Goal: Information Seeking & Learning: Learn about a topic

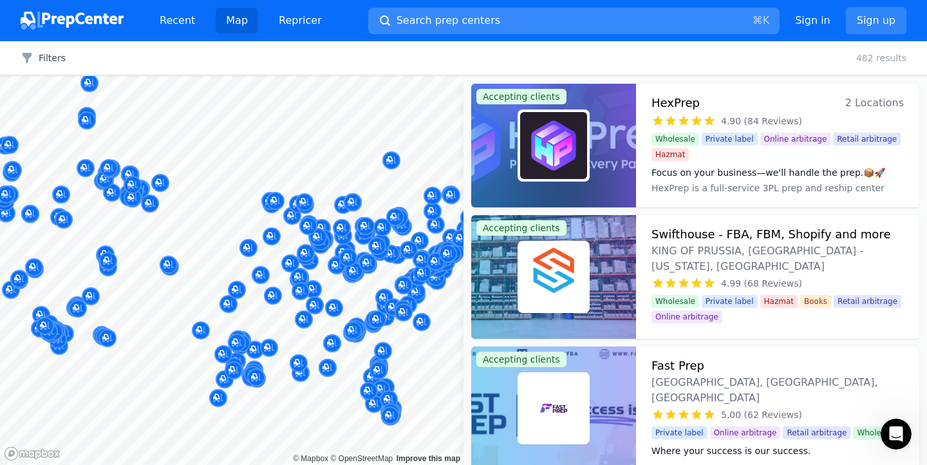
click at [570, 23] on button "Search prep centers ⌘ K" at bounding box center [573, 21] width 411 height 26
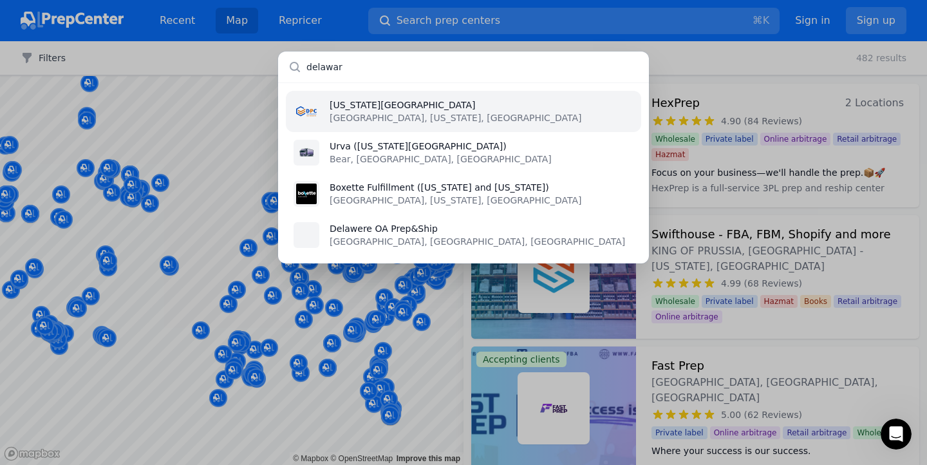
type input "delaware"
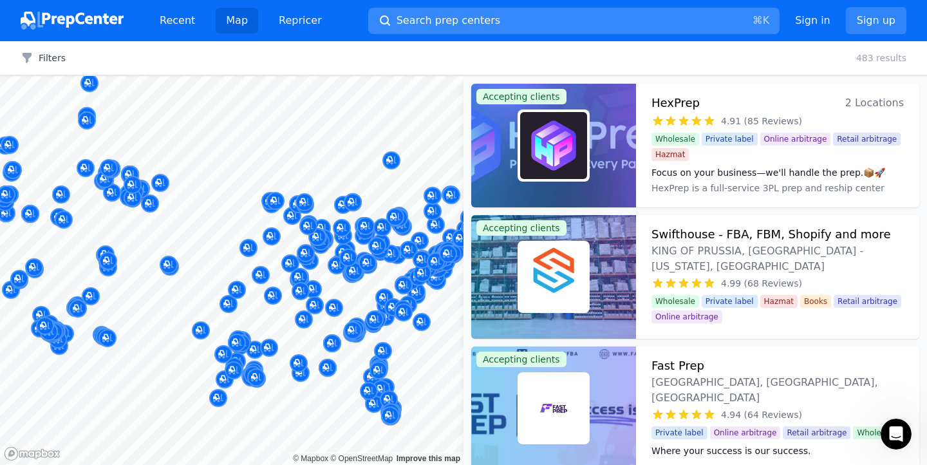
click at [648, 21] on button "Search prep centers ⌘ K" at bounding box center [573, 21] width 411 height 26
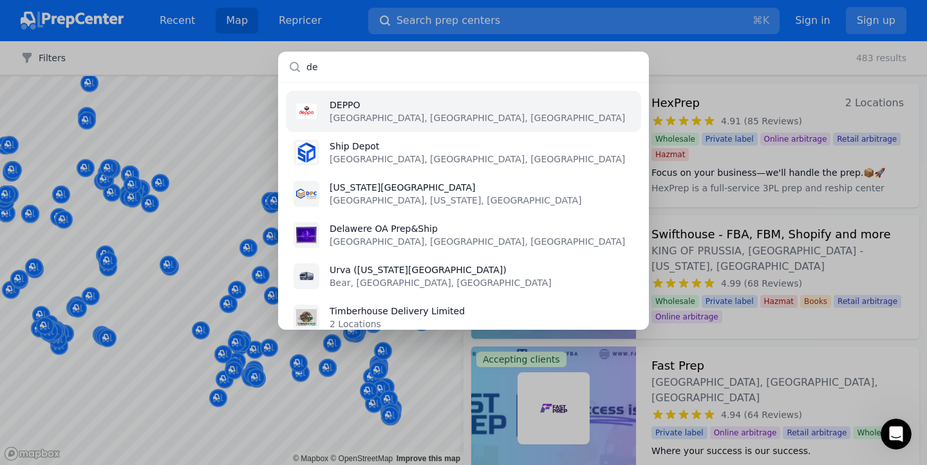
type input "d"
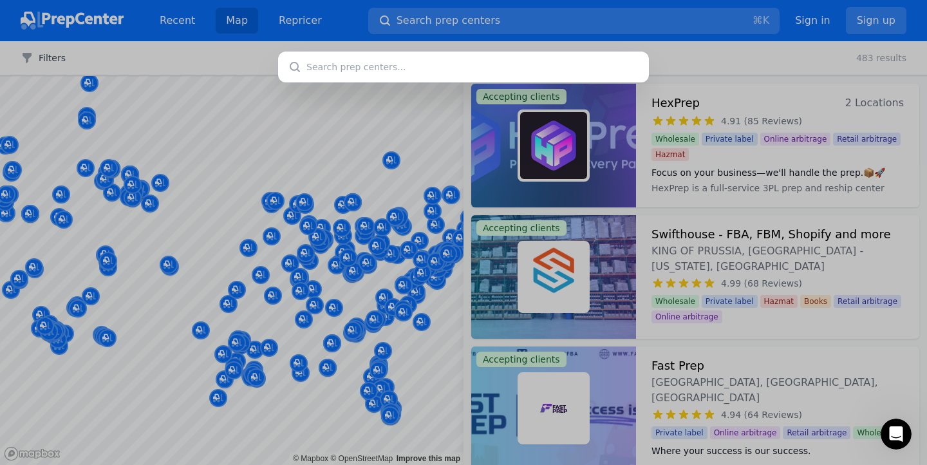
click at [487, 26] on div at bounding box center [463, 232] width 927 height 465
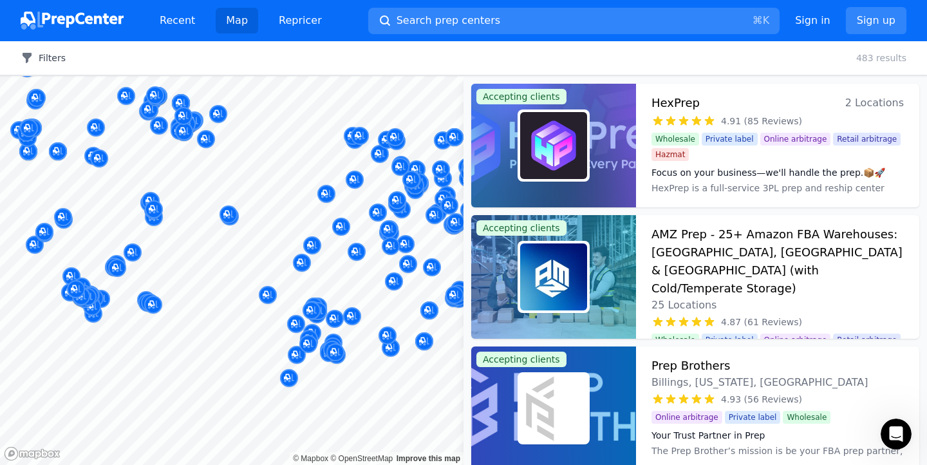
click at [27, 56] on icon "button" at bounding box center [27, 58] width 9 height 10
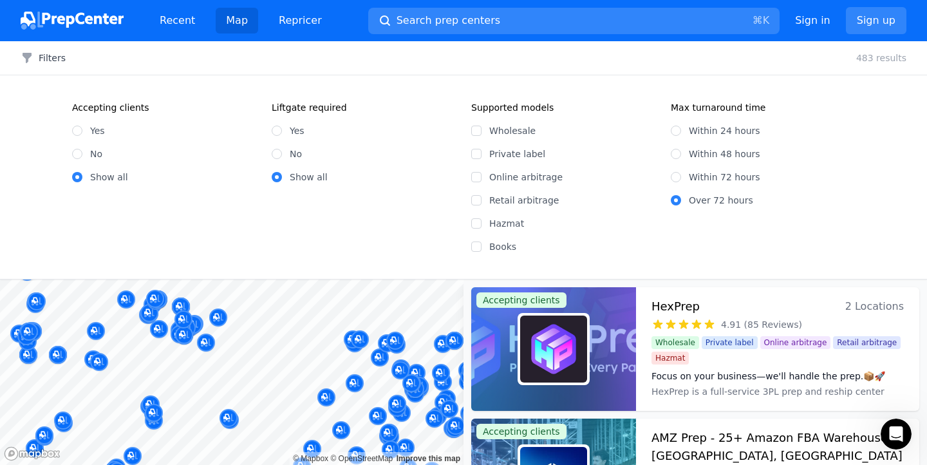
click at [17, 51] on div "Filters Clear all 483 results" at bounding box center [463, 58] width 927 height 34
click at [27, 57] on icon "button" at bounding box center [27, 58] width 9 height 10
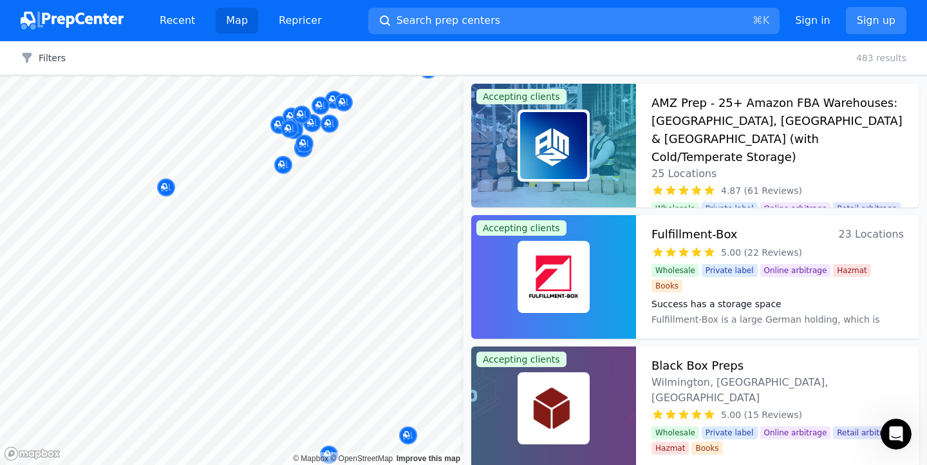
click at [319, 252] on div at bounding box center [422, 252] width 247 height 10
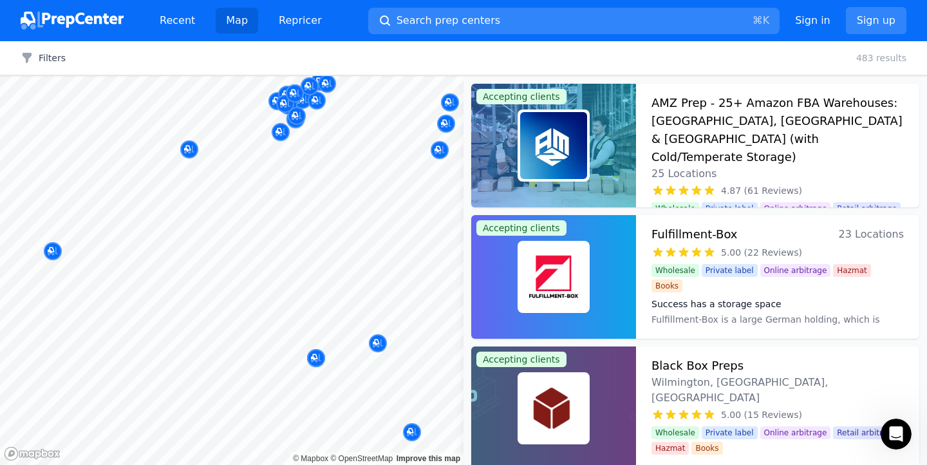
click at [379, 343] on div at bounding box center [316, 344] width 247 height 10
click at [381, 345] on div at bounding box center [316, 344] width 247 height 10
click at [379, 339] on div at bounding box center [316, 344] width 247 height 10
click at [379, 343] on div at bounding box center [316, 344] width 247 height 10
click at [377, 338] on icon "Map marker" at bounding box center [378, 343] width 10 height 13
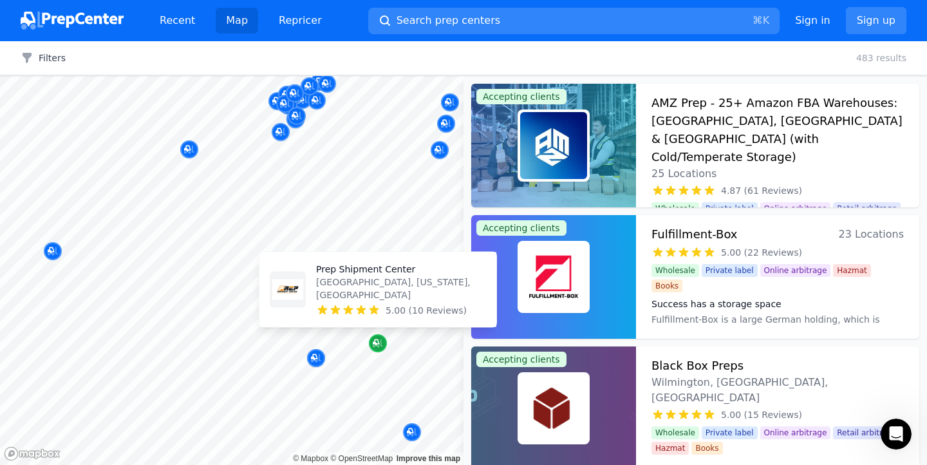
click at [377, 335] on div "Map marker" at bounding box center [378, 343] width 18 height 18
click at [369, 276] on p "Prep Shipment Center" at bounding box center [401, 269] width 170 height 13
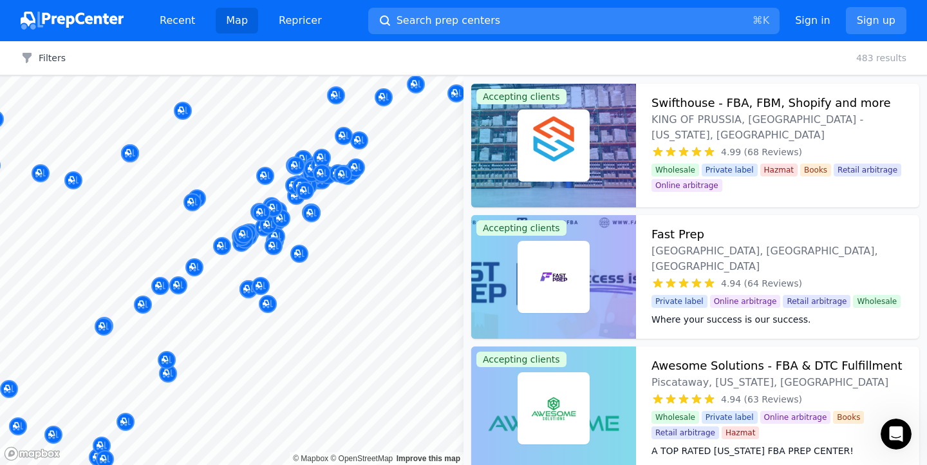
click at [254, 296] on button "Map marker" at bounding box center [249, 289] width 18 height 19
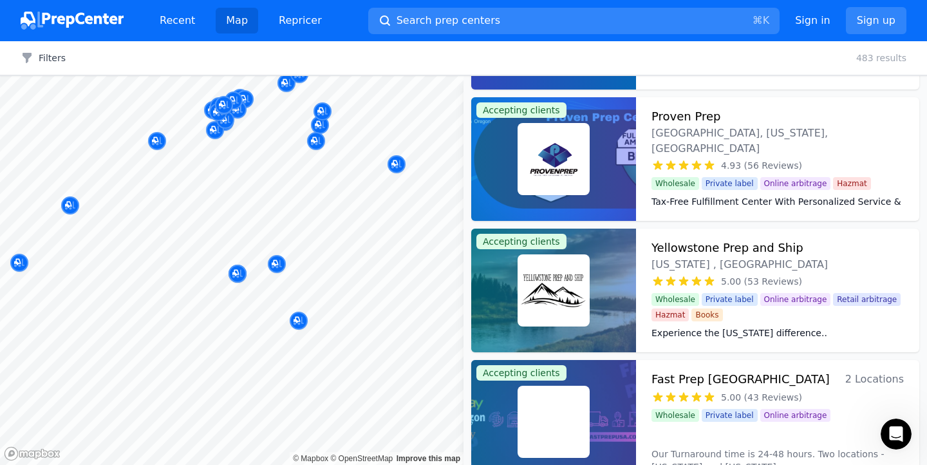
scroll to position [4198, 0]
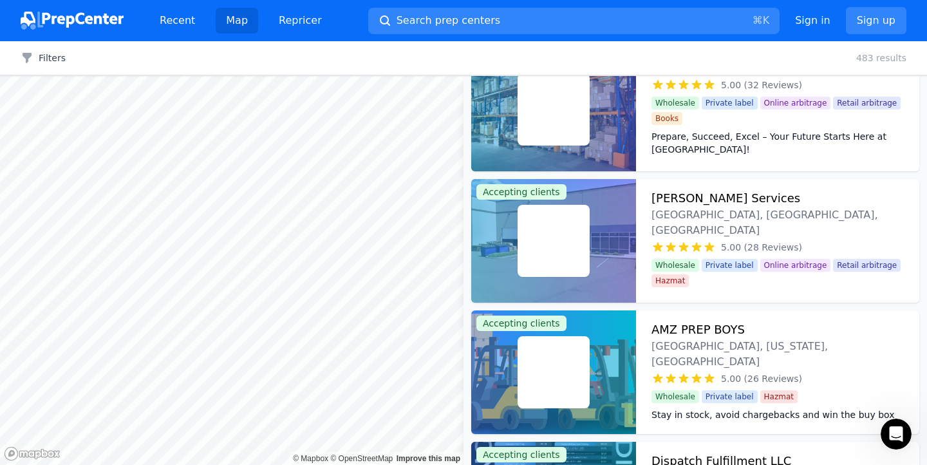
scroll to position [914, 0]
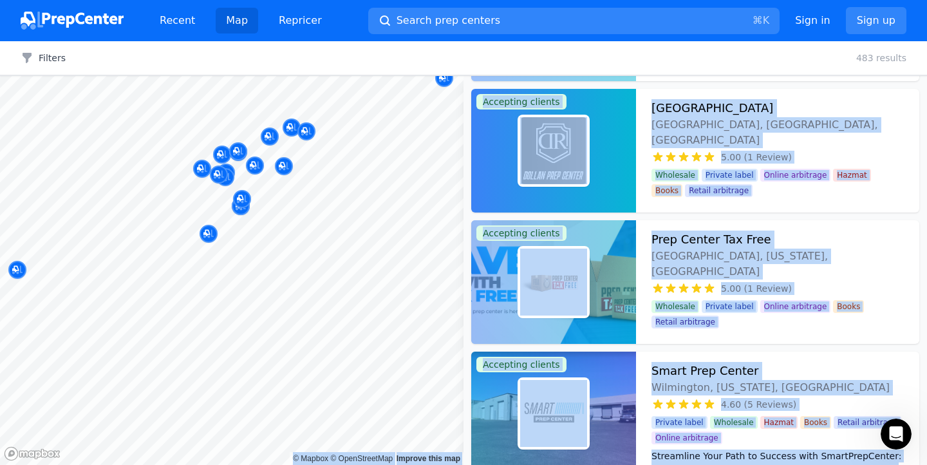
click at [261, 301] on body "Recent Map Repricer Search prep centers ⌘ K Open main menu Sign in Sign up Filt…" at bounding box center [463, 232] width 927 height 465
click at [270, 247] on div at bounding box center [367, 249] width 247 height 10
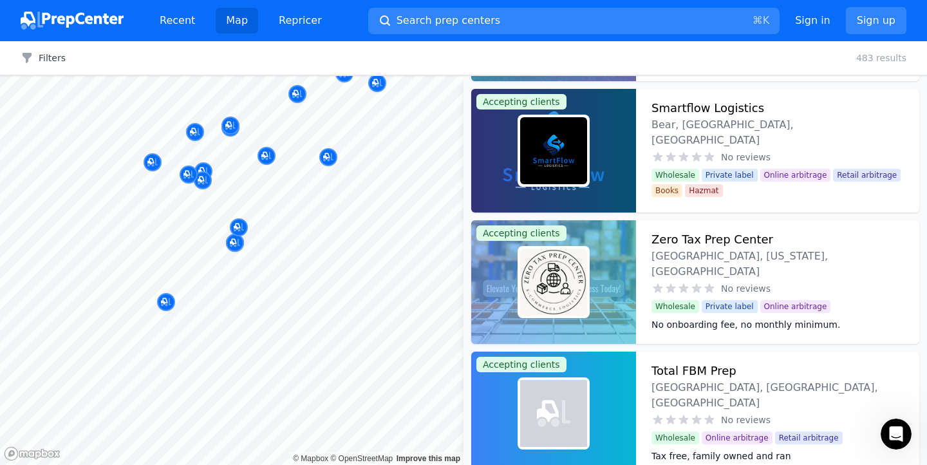
click at [306, 61] on div "Filters Clear all 483 results" at bounding box center [463, 58] width 927 height 34
click at [288, 247] on div at bounding box center [367, 249] width 247 height 10
drag, startPoint x: 310, startPoint y: 42, endPoint x: 323, endPoint y: 44, distance: 12.4
click at [323, 44] on div "Filters Clear all 483 results" at bounding box center [463, 58] width 927 height 34
click at [320, 53] on div "Filters Clear all 483 results" at bounding box center [463, 58] width 927 height 34
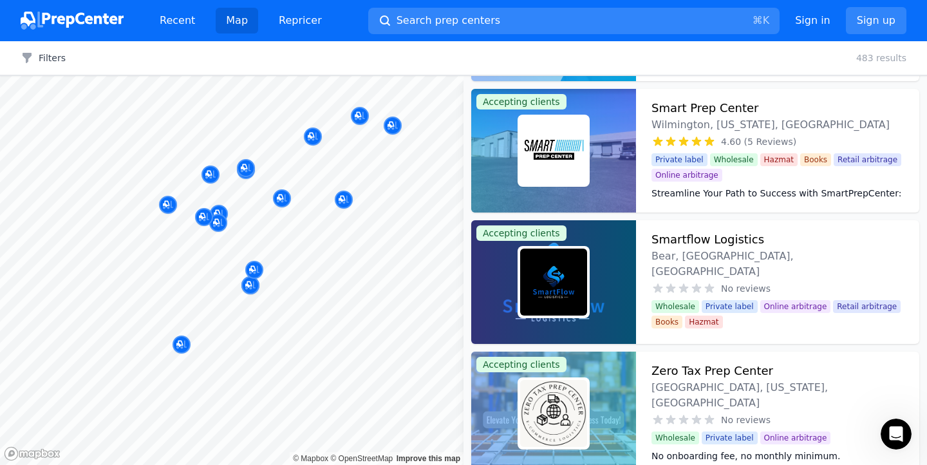
click at [296, 236] on body "Recent Map Repricer Search prep centers ⌘ K Open main menu Sign in Sign up Filt…" at bounding box center [463, 232] width 927 height 465
click at [297, 274] on div at bounding box center [250, 272] width 247 height 10
click at [258, 248] on div at bounding box center [367, 249] width 247 height 10
click at [256, 268] on div at bounding box center [194, 268] width 247 height 10
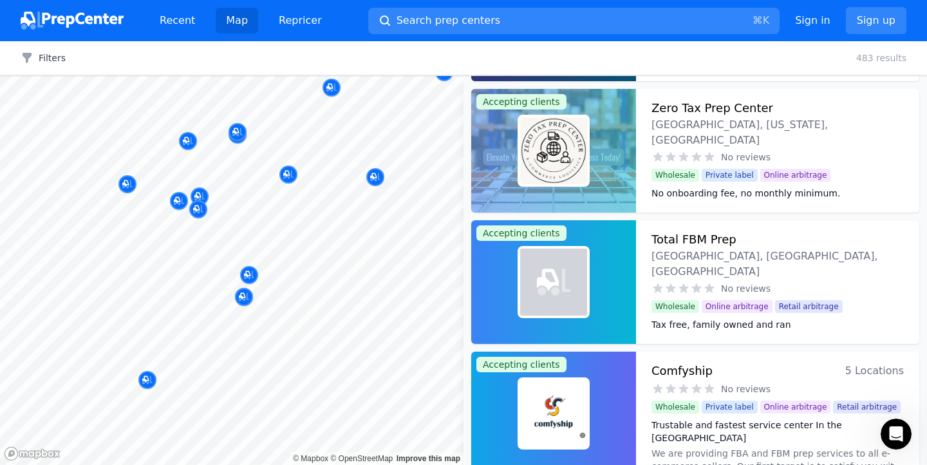
click at [221, 185] on div at bounding box center [343, 186] width 247 height 10
click at [240, 181] on div at bounding box center [343, 186] width 247 height 10
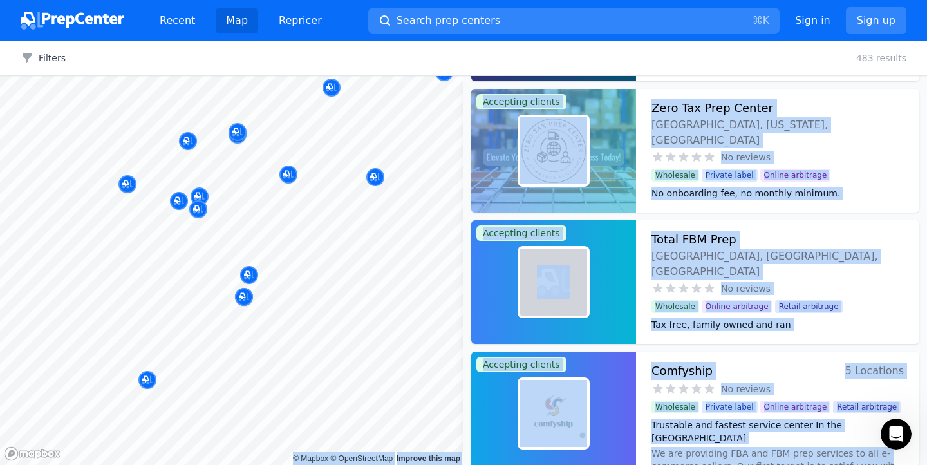
click at [285, 218] on body "Recent Map Repricer Search prep centers ⌘ K Open main menu Sign in Sign up Filt…" at bounding box center [463, 232] width 927 height 465
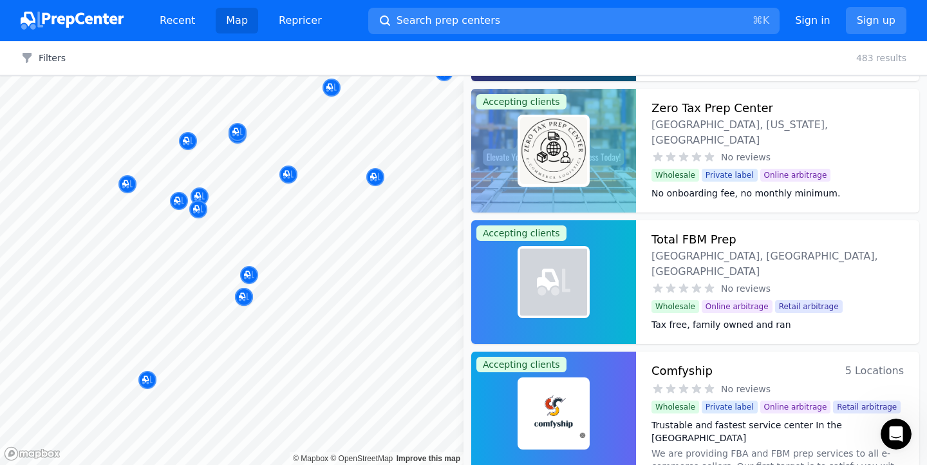
click at [456, 68] on div "Filters Clear all 483 results" at bounding box center [463, 58] width 927 height 34
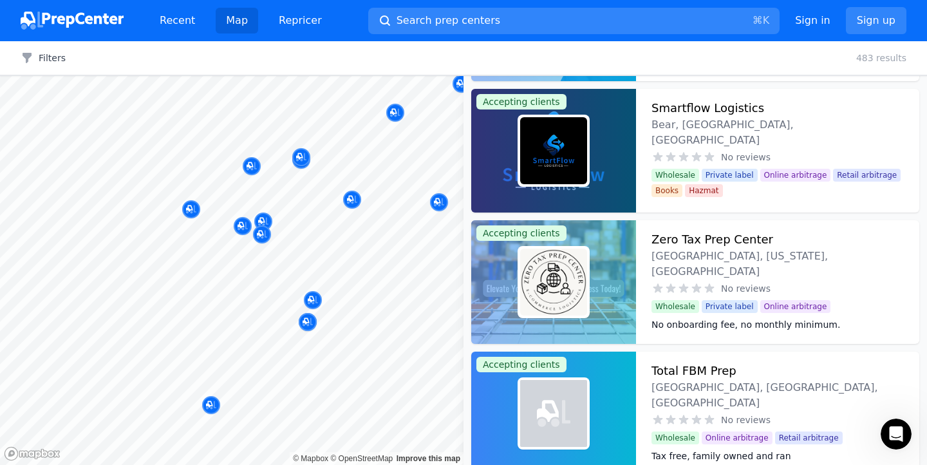
click at [299, 231] on body "Recent Map Repricer Search prep centers ⌘ K Open main menu Sign in Sign up Filt…" at bounding box center [463, 232] width 927 height 465
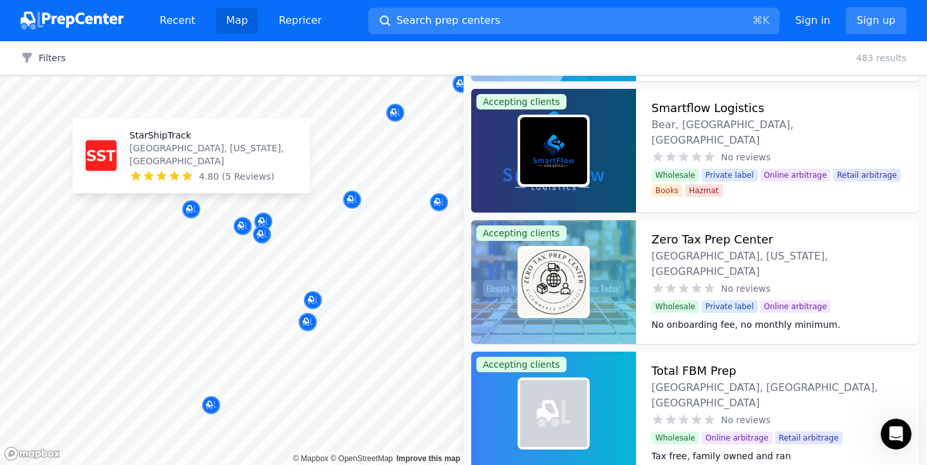
click at [194, 183] on div "StarShipTrack Newark, Delaware, US 4.80 (5 Reviews)" at bounding box center [191, 156] width 227 height 64
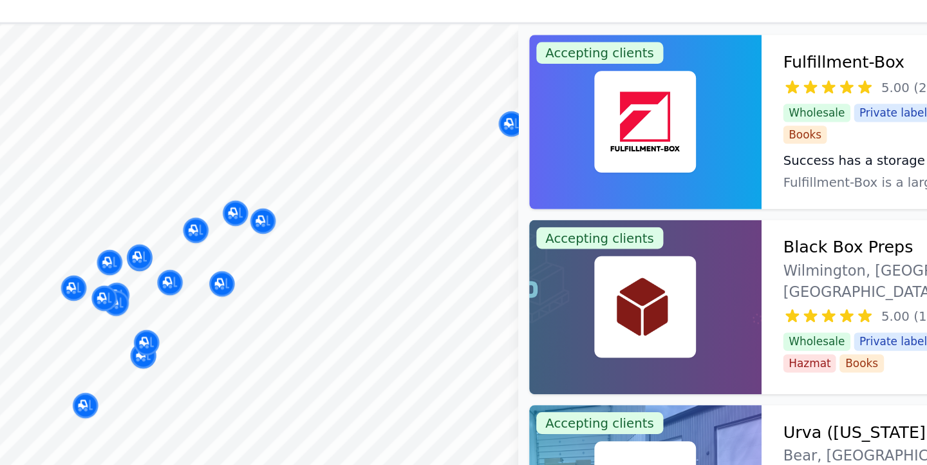
drag, startPoint x: 704, startPoint y: 238, endPoint x: 322, endPoint y: 183, distance: 386.2
click at [322, 183] on body "Recent Map Repricer Search prep centers ⌘ K Open main menu Sign in Sign up Filt…" at bounding box center [463, 232] width 927 height 465
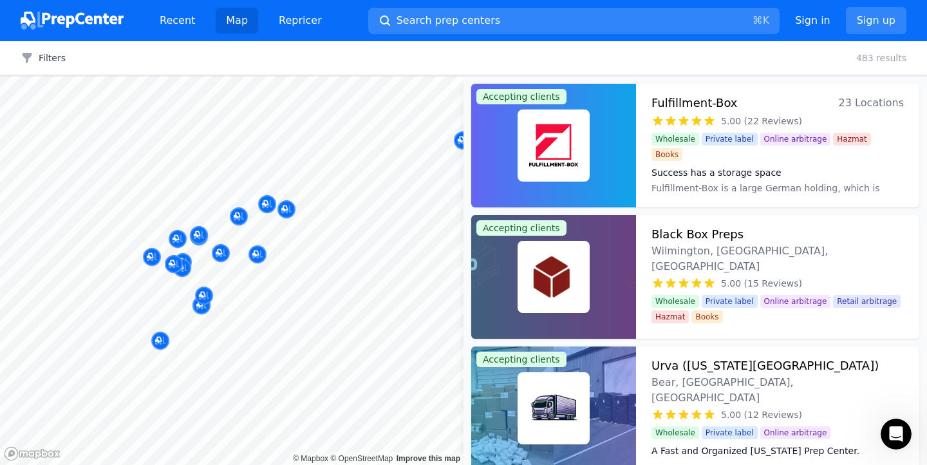
click at [838, 71] on div "Filters Clear all 483 results" at bounding box center [463, 58] width 927 height 34
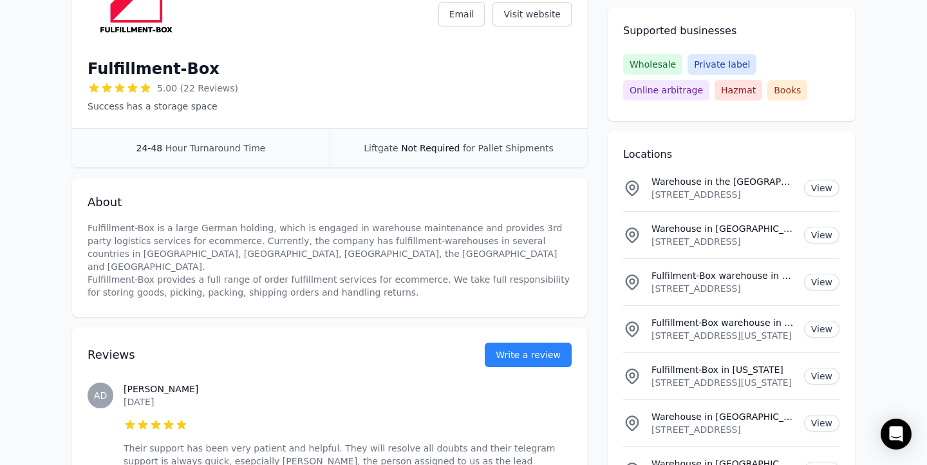
scroll to position [226, 0]
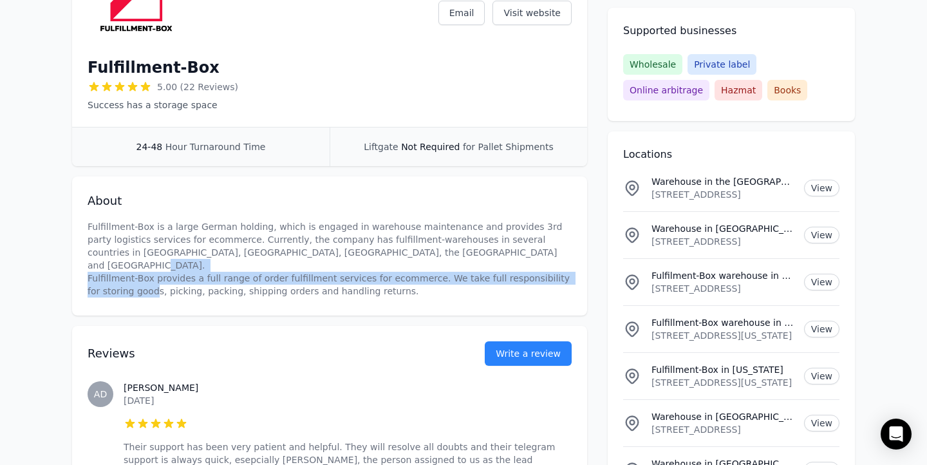
drag, startPoint x: 285, startPoint y: 267, endPoint x: 311, endPoint y: 290, distance: 35.1
click at [311, 290] on div "About Fulfillment-Box is a large German holding, which is engaged in warehouse …" at bounding box center [329, 245] width 515 height 139
drag, startPoint x: 391, startPoint y: 262, endPoint x: 392, endPoint y: 282, distance: 20.0
click at [392, 283] on p "Fulfillment-Box is a large German holding, which is engaged in warehouse mainte…" at bounding box center [330, 258] width 484 height 77
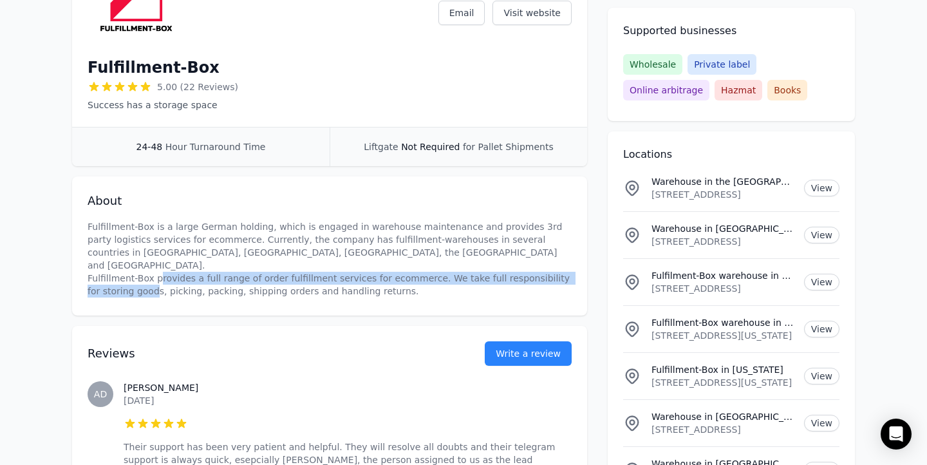
click at [351, 300] on div "About Fulfillment-Box is a large German holding, which is engaged in warehouse …" at bounding box center [329, 245] width 515 height 139
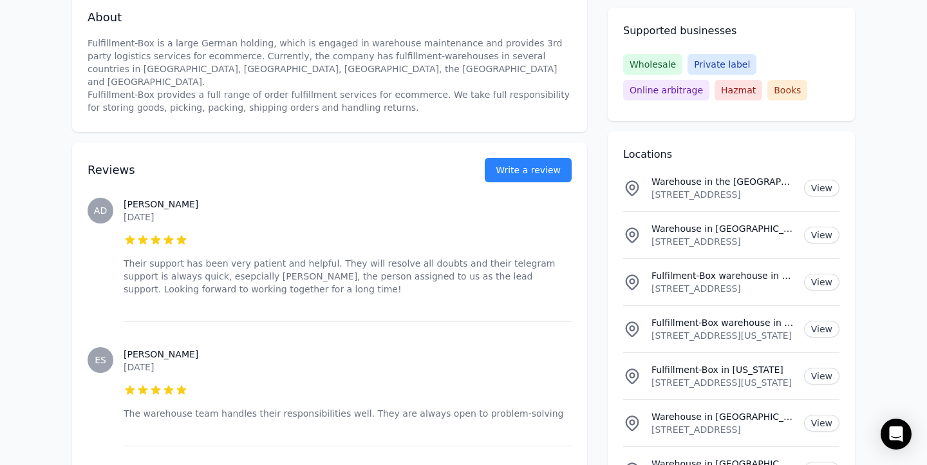
scroll to position [412, 0]
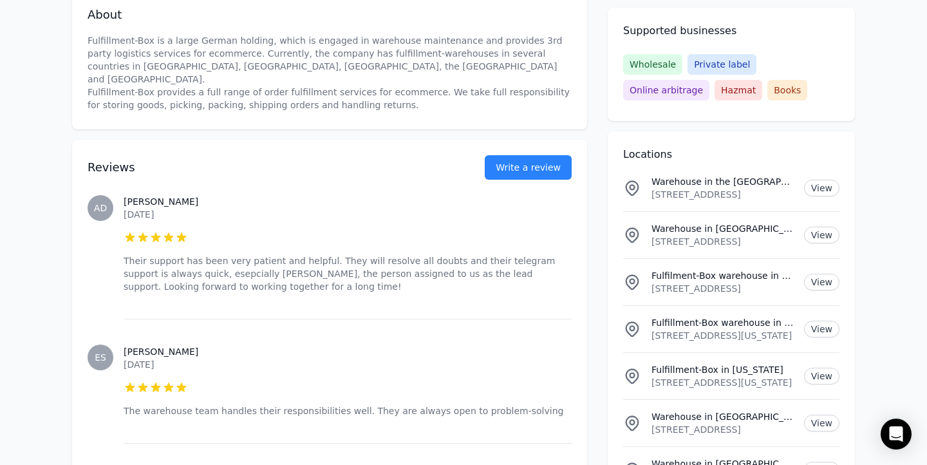
drag, startPoint x: 261, startPoint y: 243, endPoint x: 368, endPoint y: 266, distance: 109.9
click at [368, 266] on p "Their support has been very patient and helpful. They will resolve all doubts a…" at bounding box center [348, 273] width 448 height 39
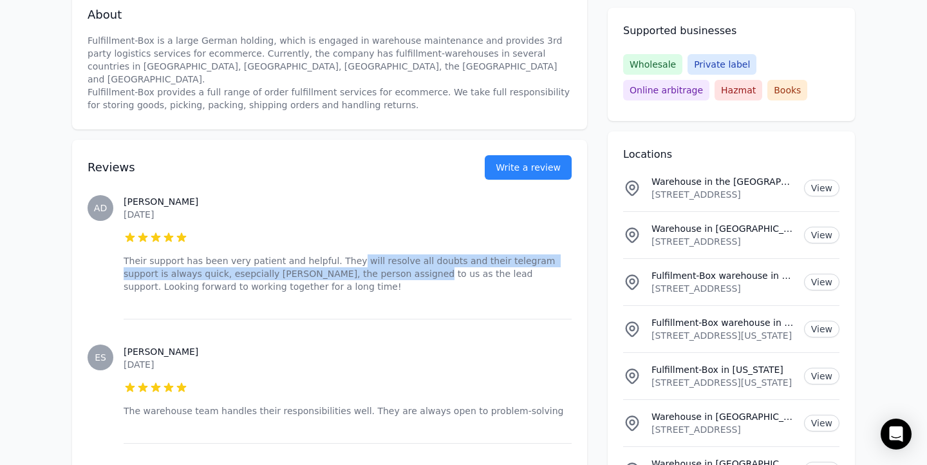
drag, startPoint x: 346, startPoint y: 249, endPoint x: 366, endPoint y: 267, distance: 26.4
click at [366, 267] on p "Their support has been very patient and helpful. They will resolve all doubts a…" at bounding box center [348, 273] width 448 height 39
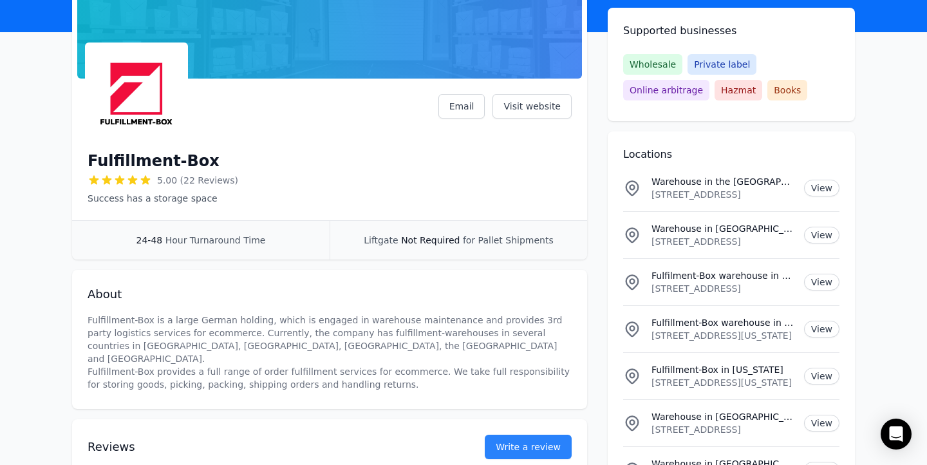
scroll to position [135, 0]
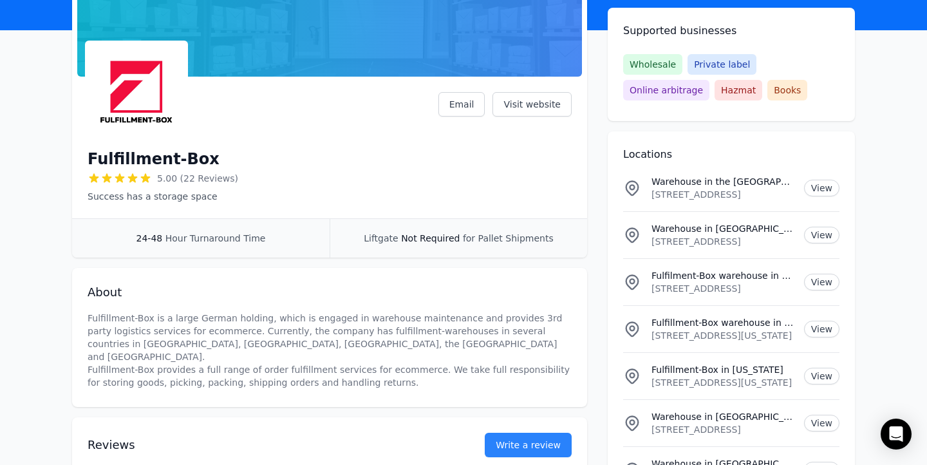
click at [664, 190] on p "Unit 1 Marshbrook Close Aldermens Green Industrial Estate , Coventry, West Midl…" at bounding box center [723, 194] width 142 height 13
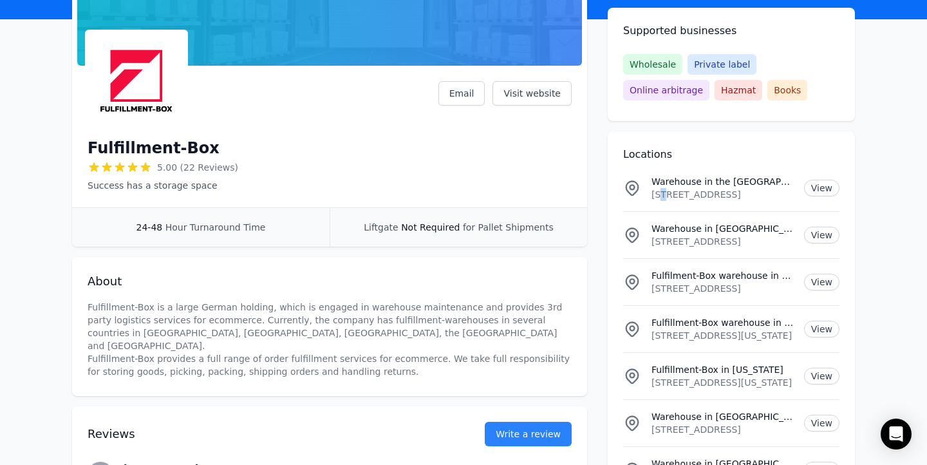
scroll to position [148, 0]
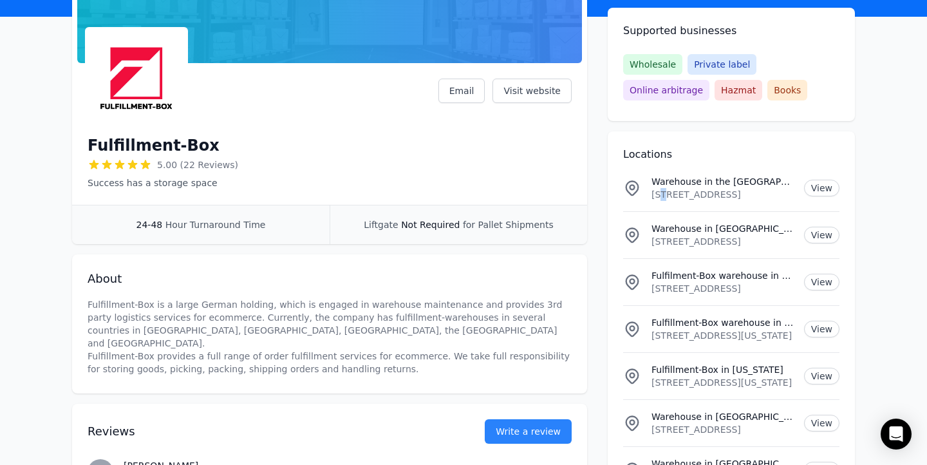
click at [658, 189] on p "Unit 1 Marshbrook Close Aldermens Green Industrial Estate , Coventry, West Midl…" at bounding box center [723, 194] width 142 height 13
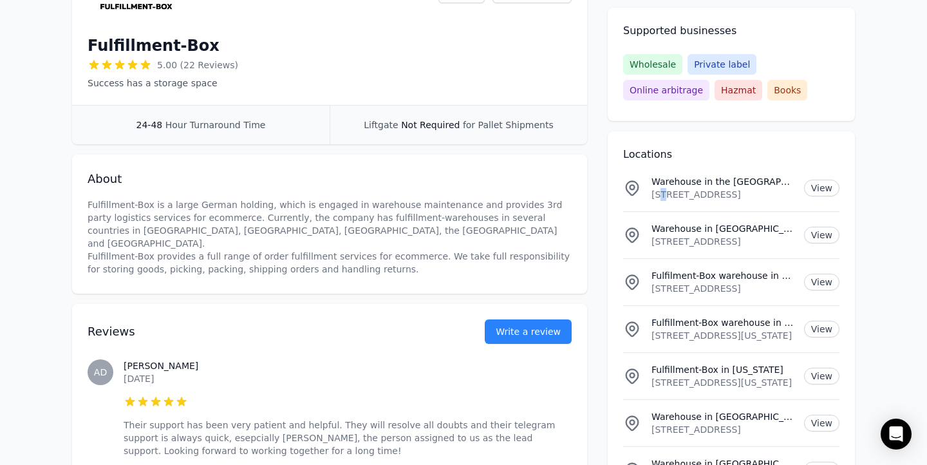
scroll to position [251, 0]
